Goal: Task Accomplishment & Management: Complete application form

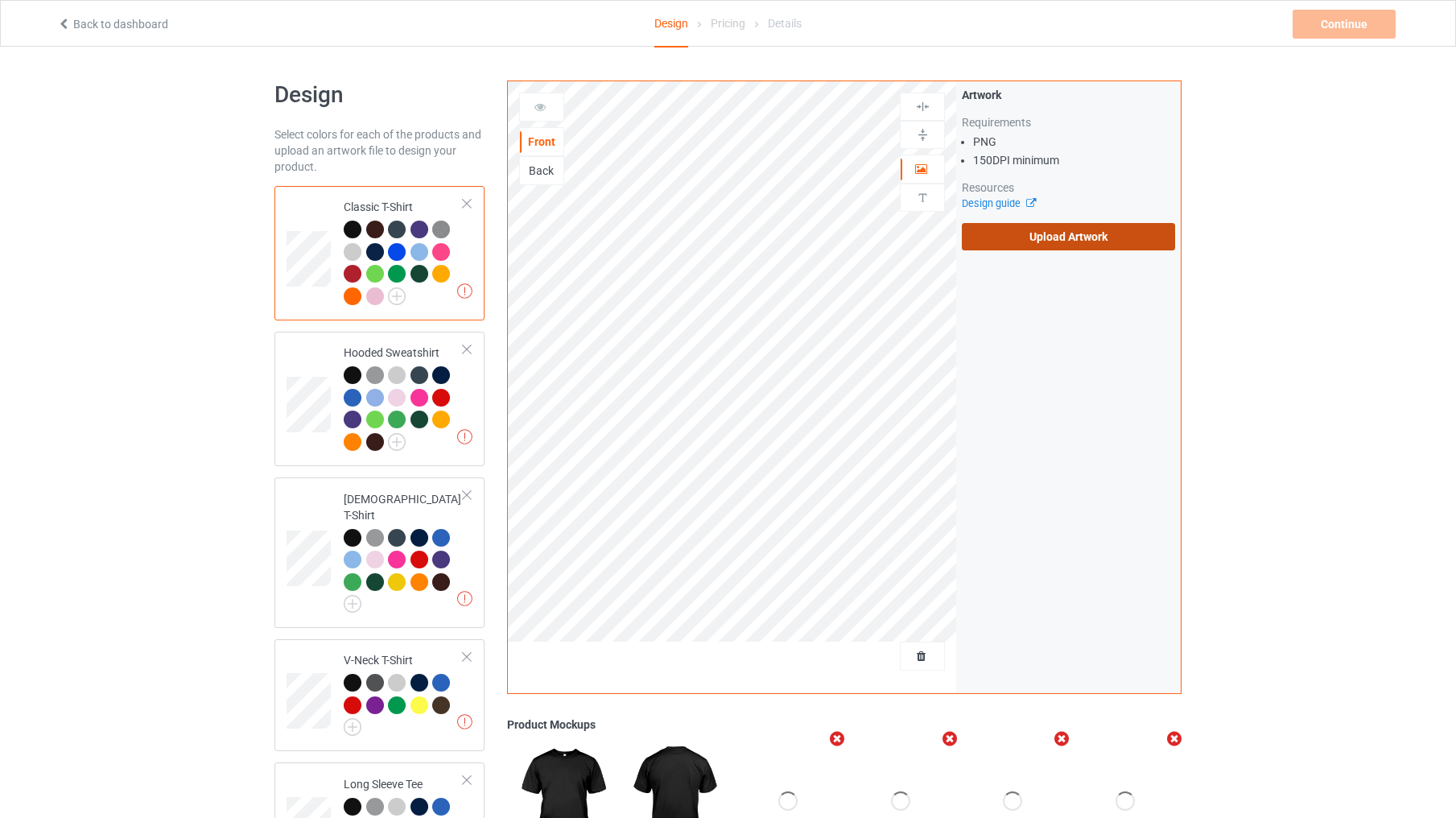
click at [1036, 237] on label "Upload Artwork" at bounding box center [1068, 237] width 214 height 27
click at [0, 0] on input "Upload Artwork" at bounding box center [0, 0] width 0 height 0
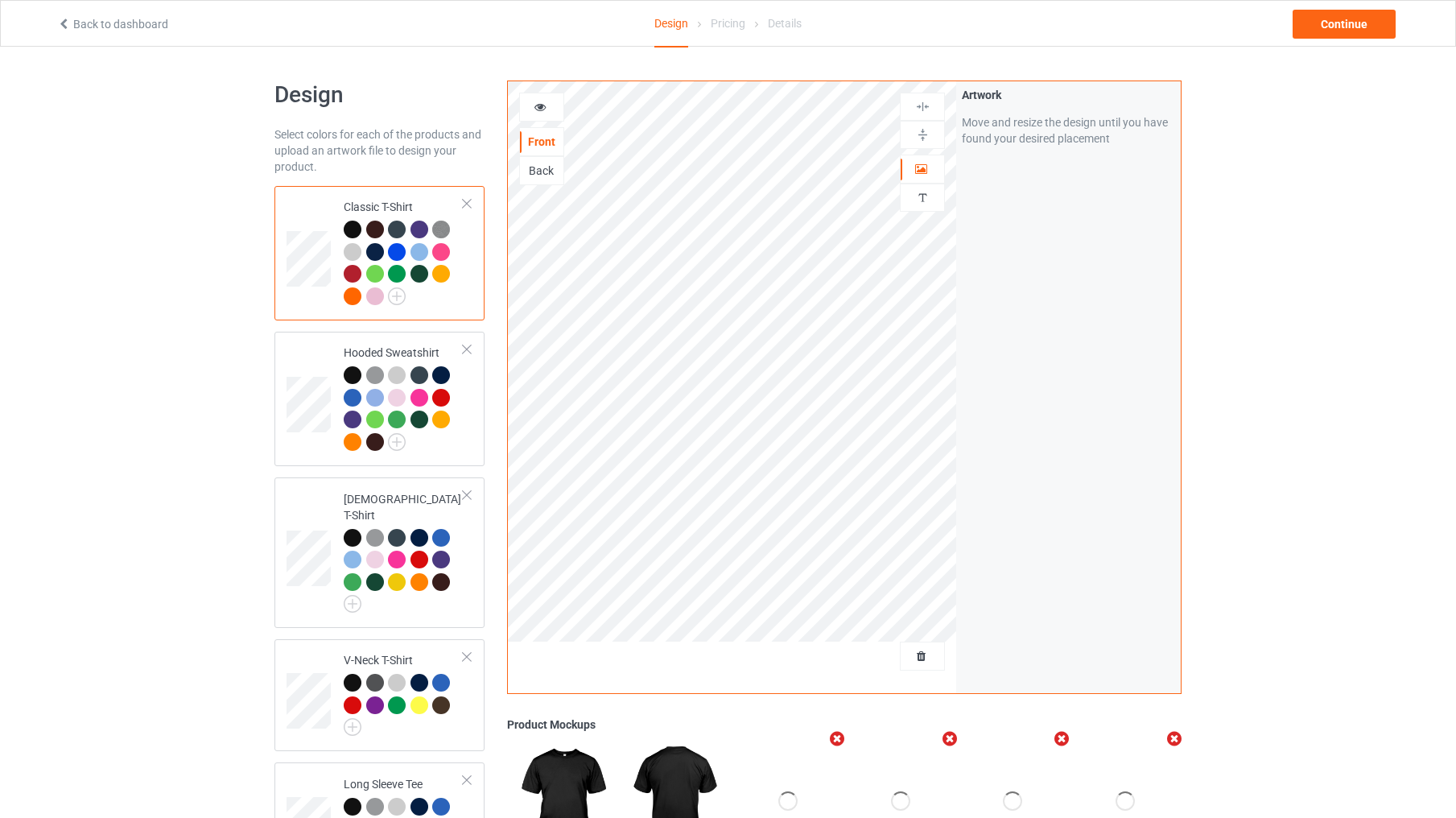
click at [1365, 8] on div "Back to dashboard Design Pricing Details Continue" at bounding box center [728, 23] width 1365 height 45
click at [1358, 21] on div "Continue" at bounding box center [1344, 24] width 103 height 29
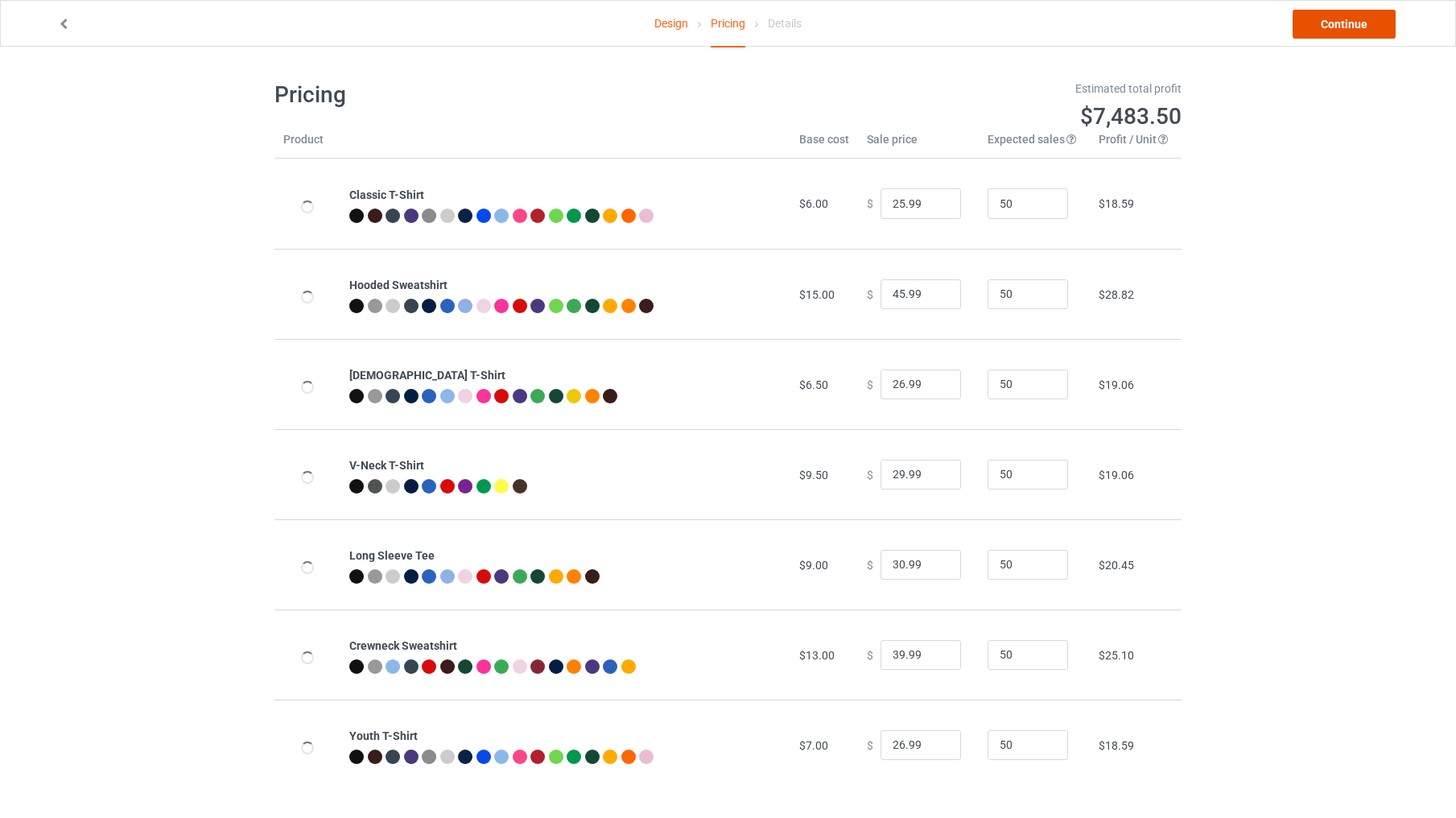
click at [1358, 21] on link "Continue" at bounding box center [1344, 24] width 103 height 29
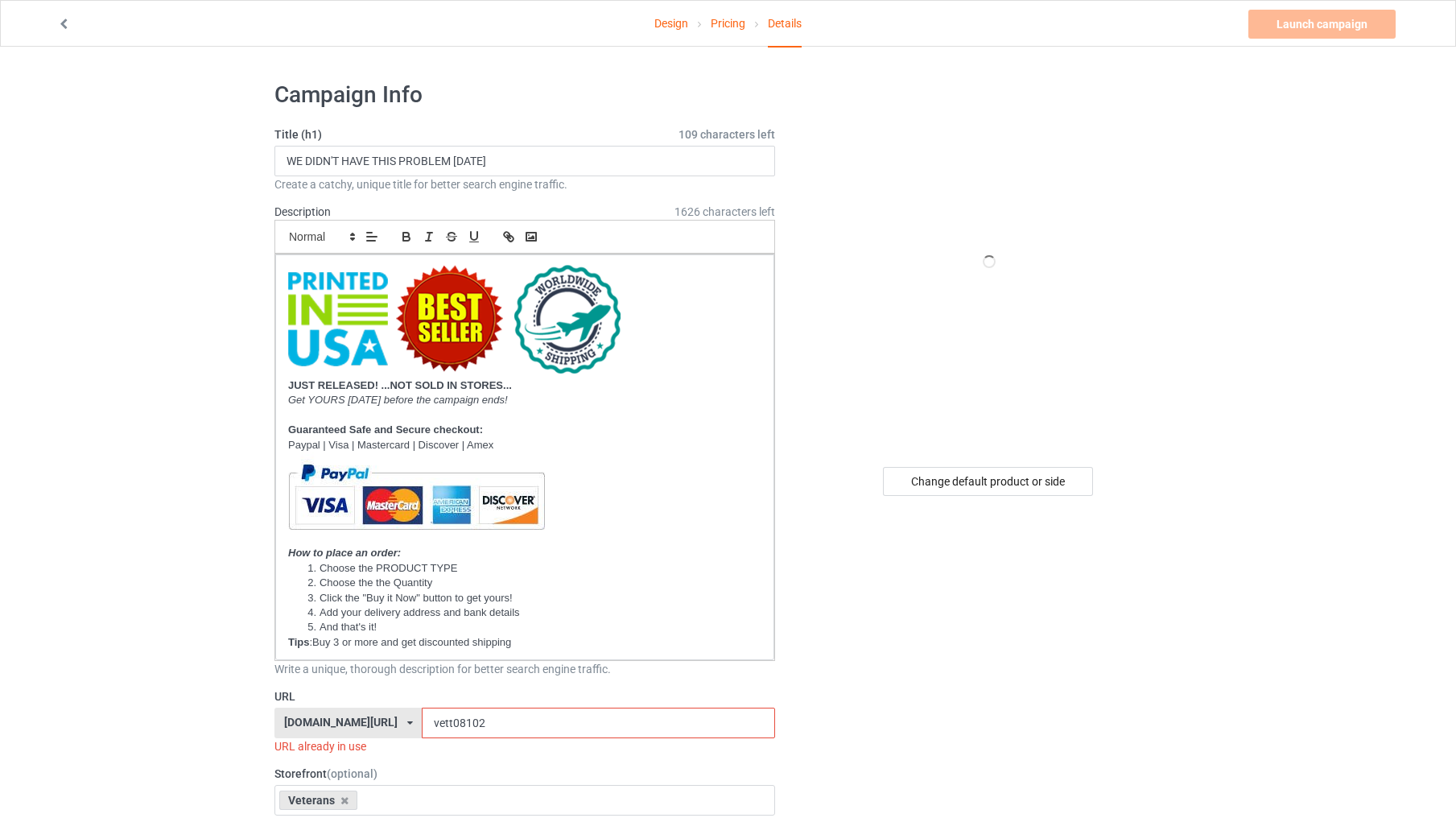
drag, startPoint x: 462, startPoint y: 721, endPoint x: 400, endPoint y: 725, distance: 62.1
click at [422, 725] on input "vett08102" at bounding box center [597, 722] width 353 height 30
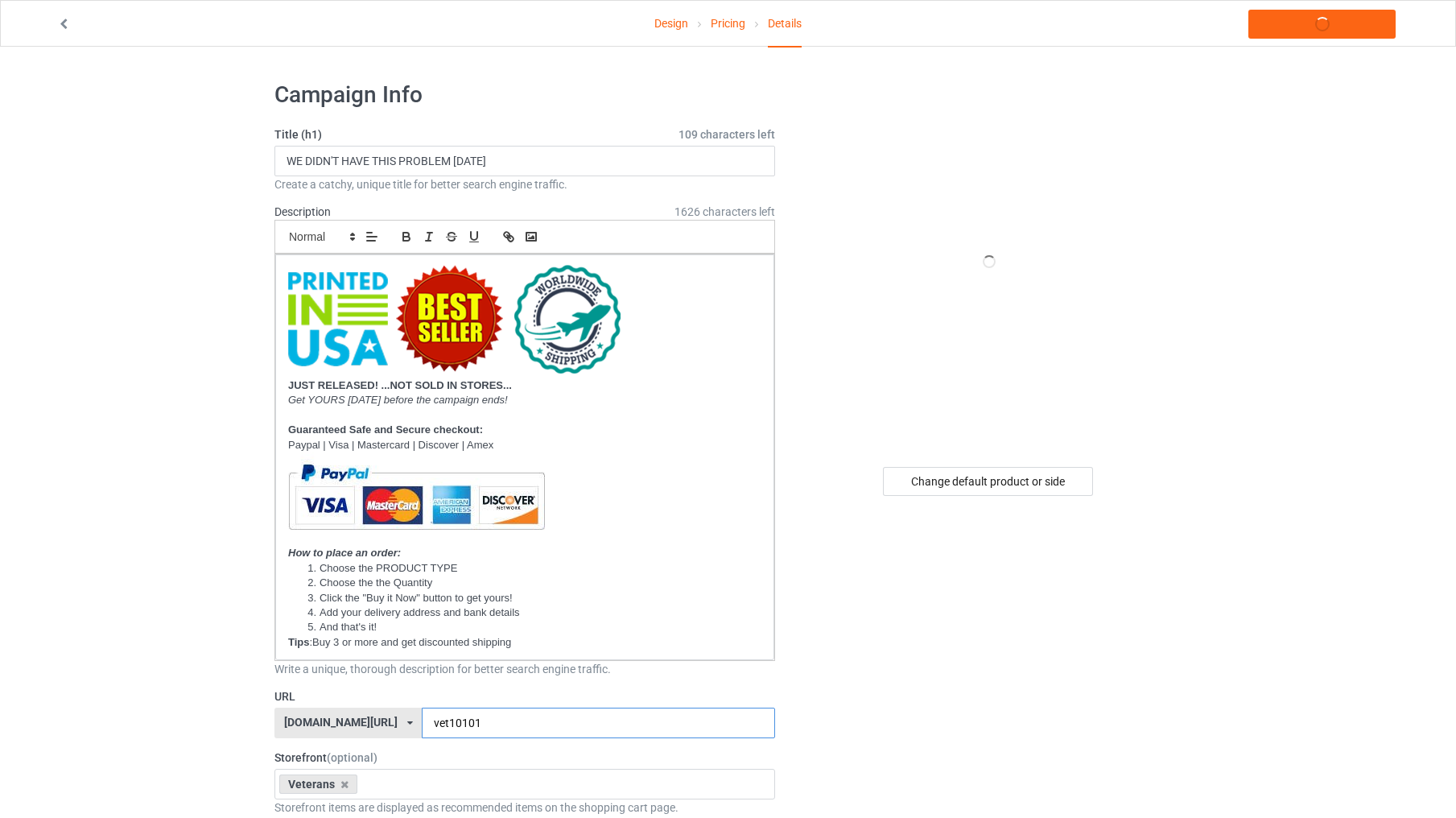
scroll to position [563, 0]
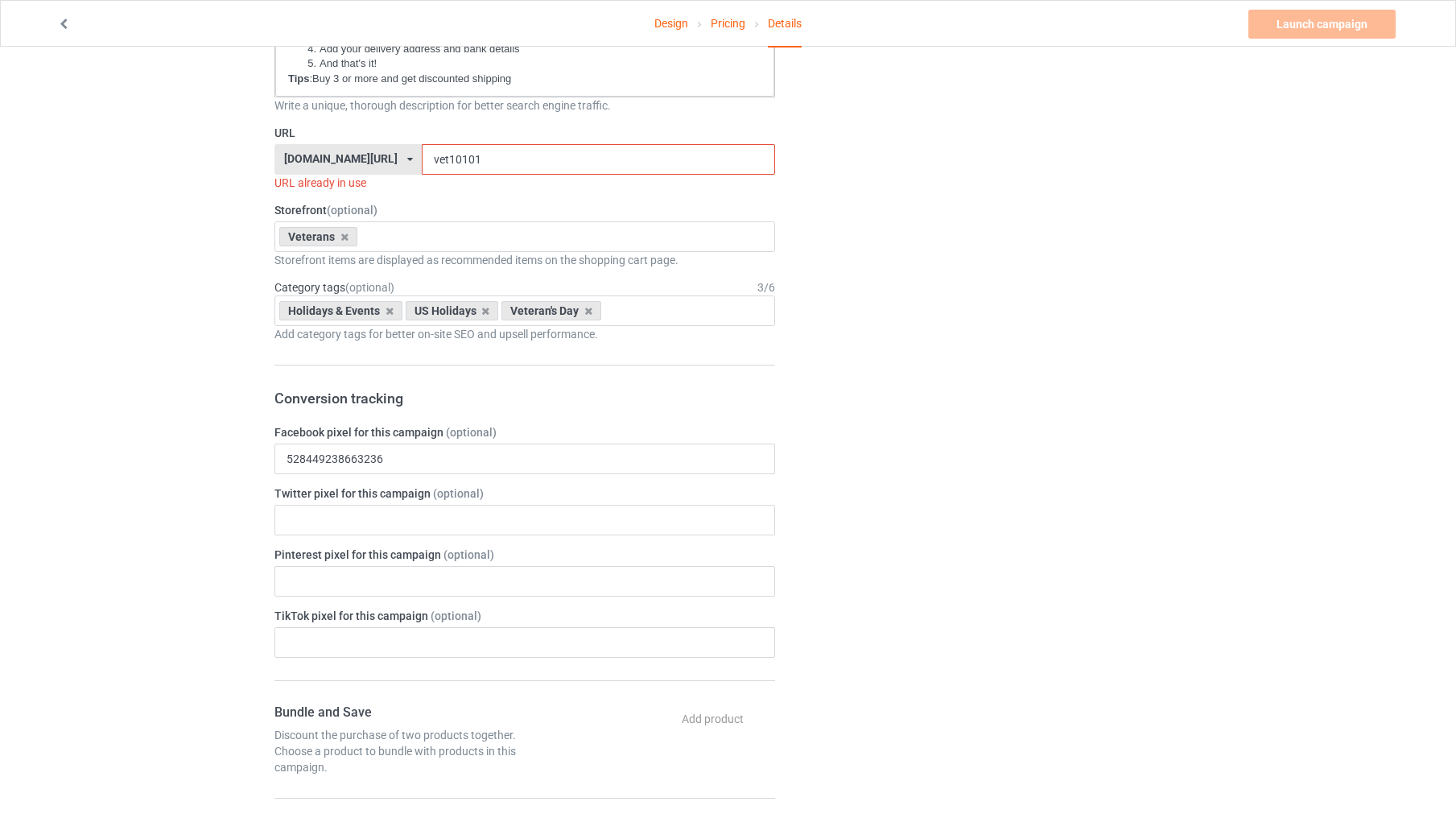
click at [422, 161] on input "vet10101" at bounding box center [597, 158] width 353 height 30
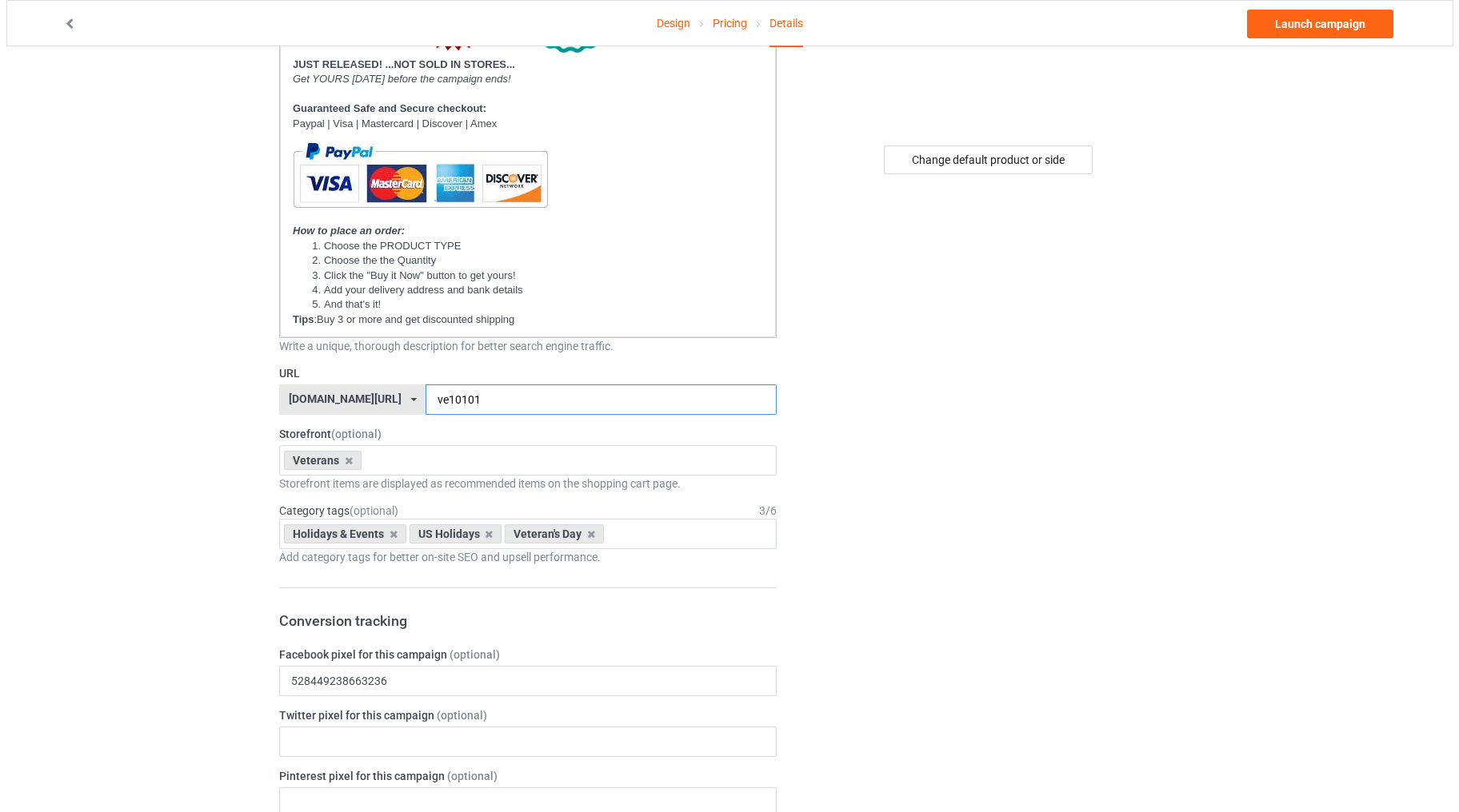
scroll to position [0, 0]
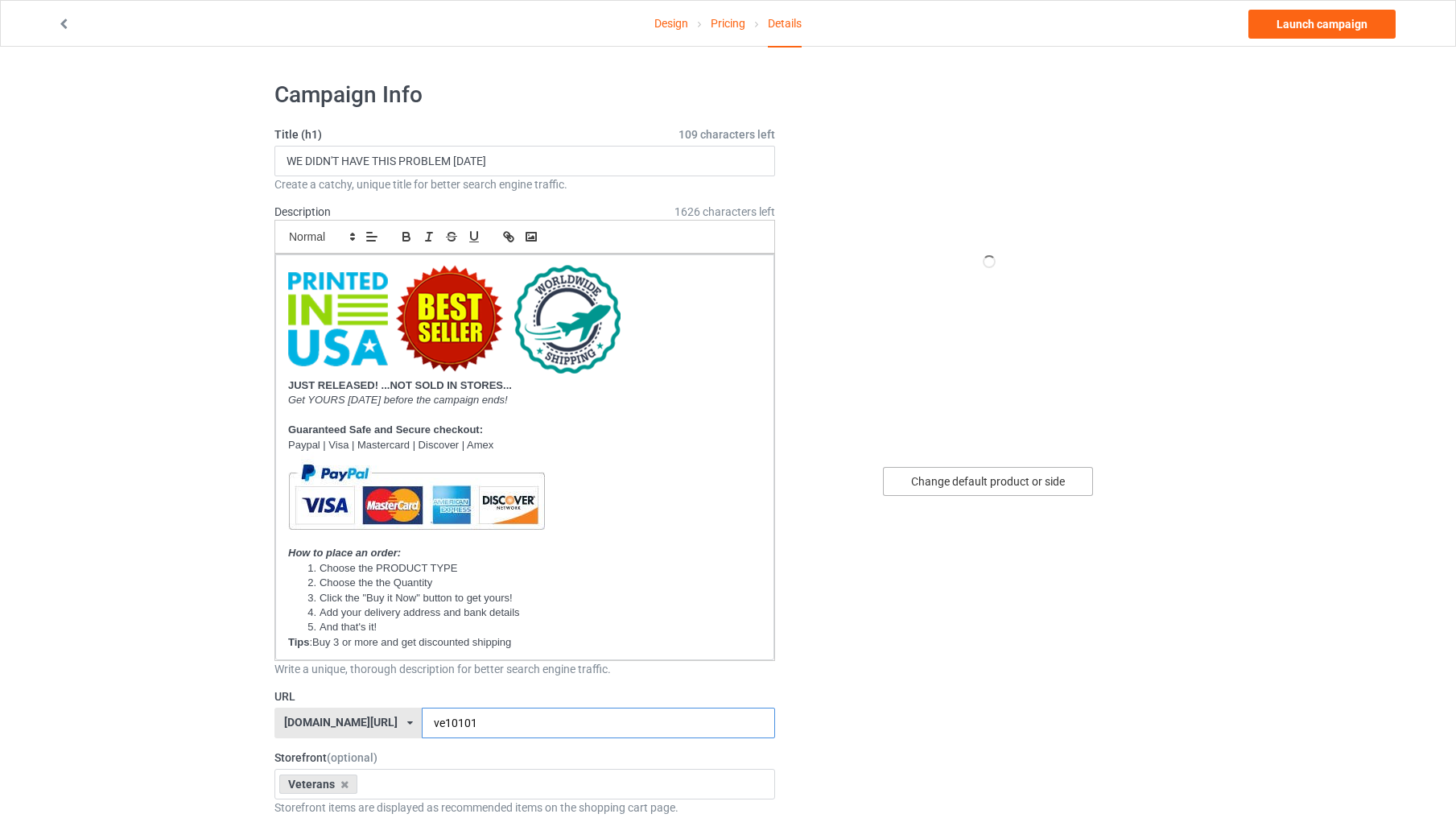
type input "ve10101"
click at [982, 489] on div "Change default product or side" at bounding box center [988, 482] width 210 height 29
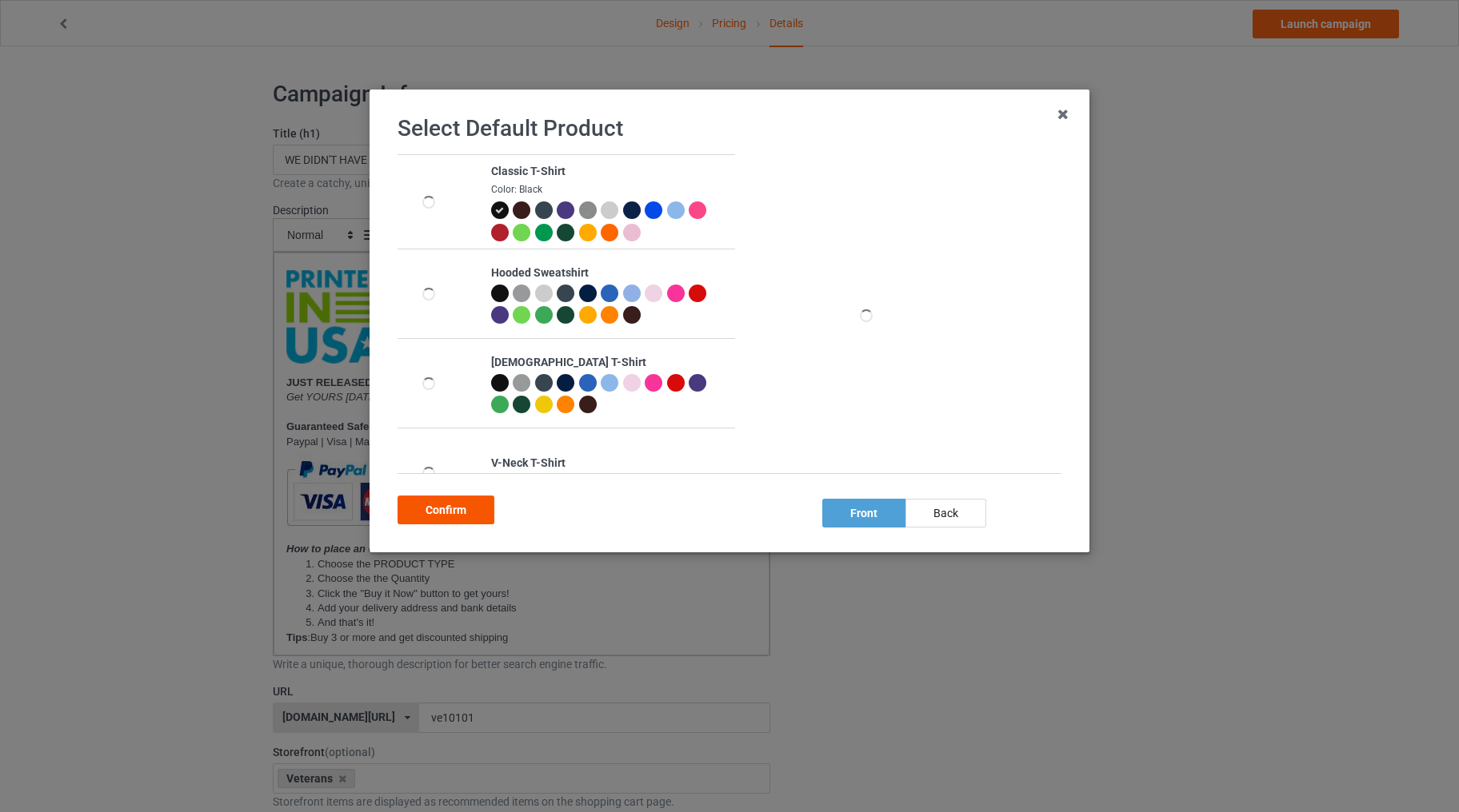
click at [457, 499] on div "Confirm" at bounding box center [446, 510] width 96 height 29
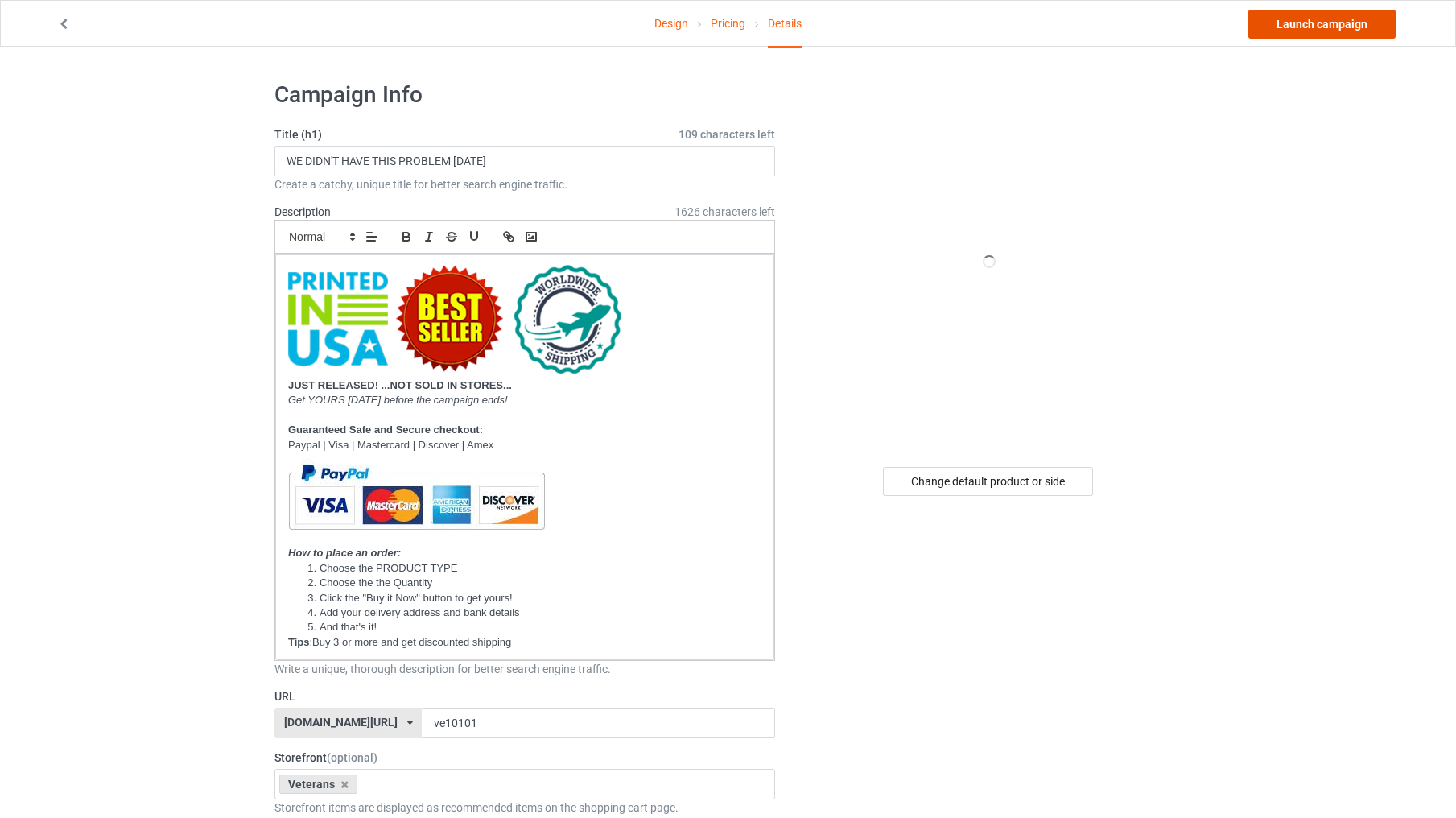
click at [1275, 28] on link "Launch campaign" at bounding box center [1322, 24] width 148 height 29
